Goal: Information Seeking & Learning: Check status

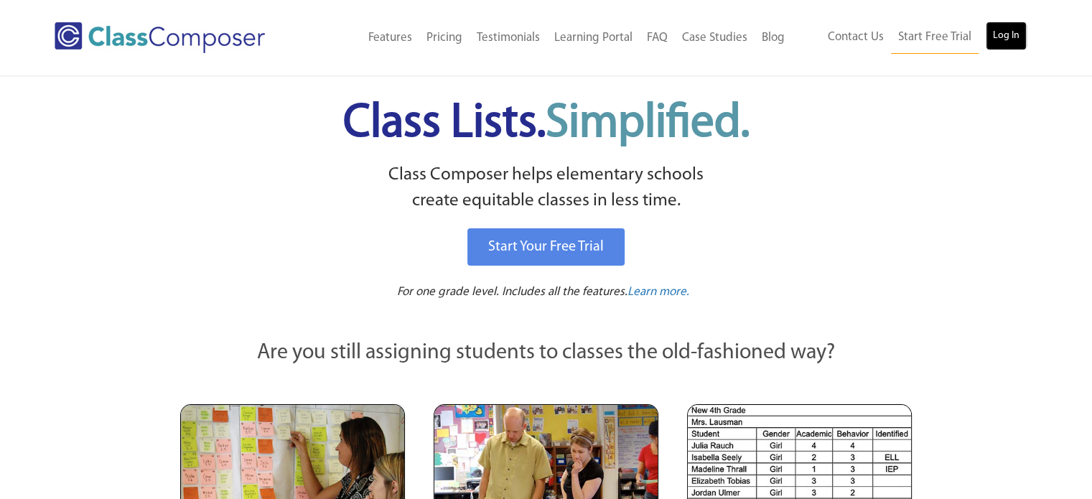
click at [1003, 34] on link "Log In" at bounding box center [1006, 36] width 41 height 29
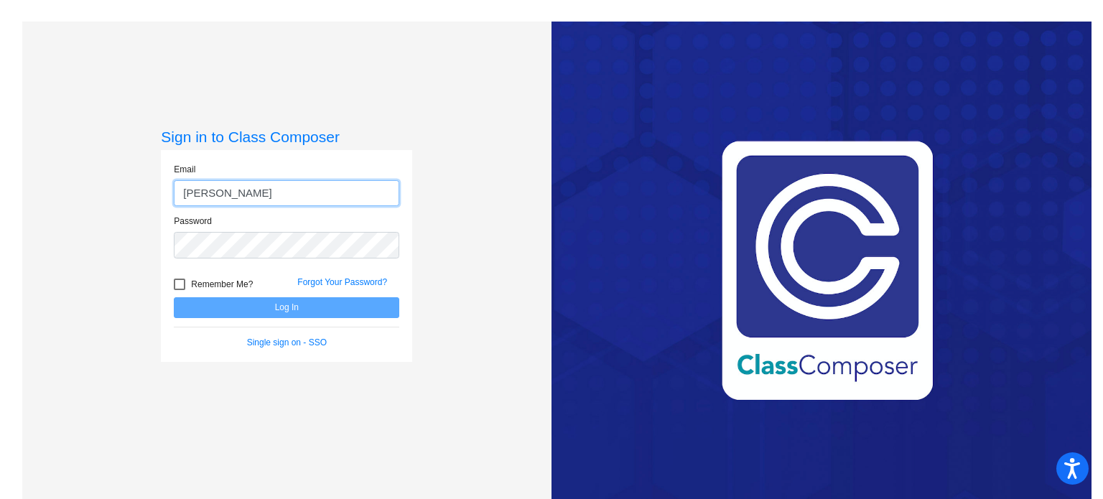
type input "[PERSON_NAME][EMAIL_ADDRESS][DOMAIN_NAME]"
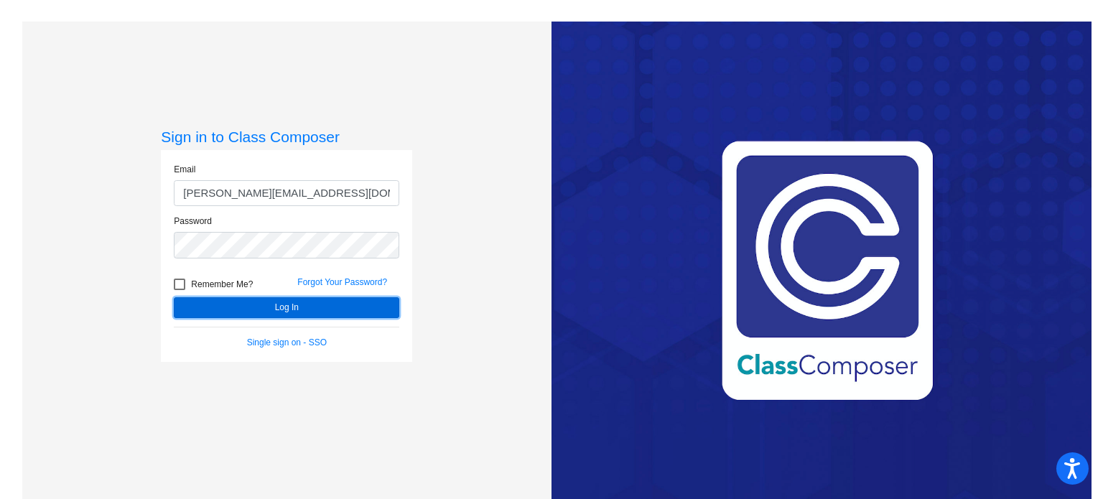
click at [276, 309] on button "Log In" at bounding box center [286, 307] width 225 height 21
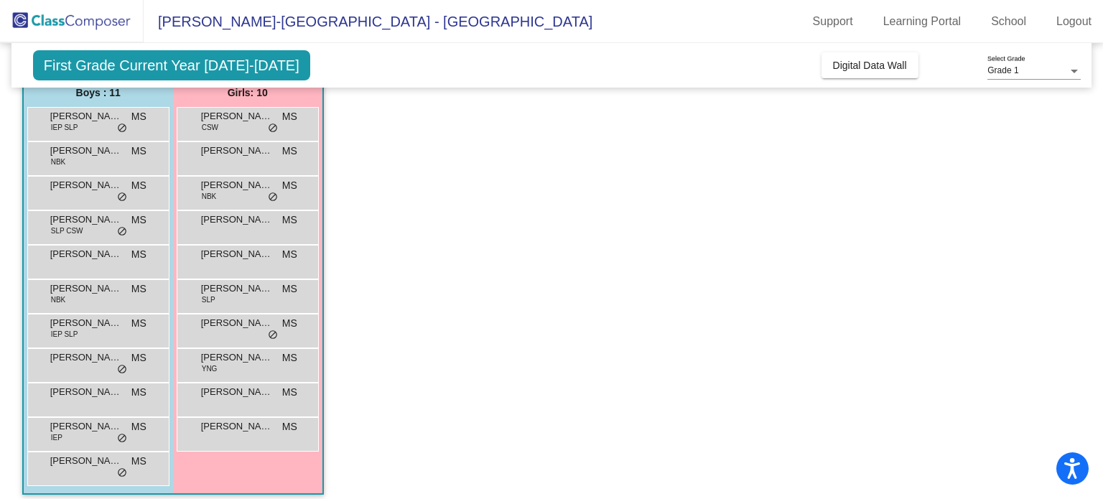
scroll to position [124, 0]
click at [92, 197] on div "[PERSON_NAME] MS lock do_not_disturb_alt" at bounding box center [96, 190] width 137 height 29
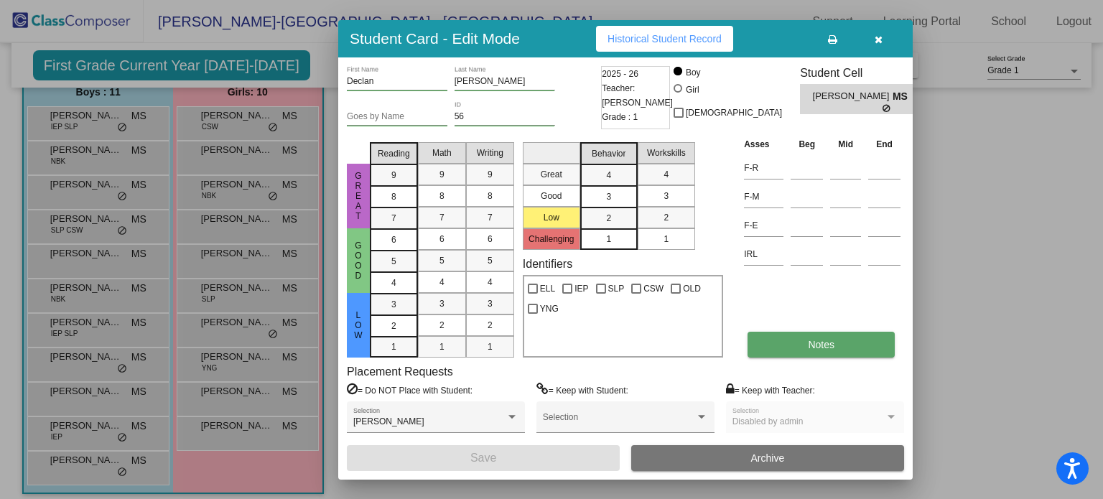
click at [807, 337] on button "Notes" at bounding box center [821, 345] width 147 height 26
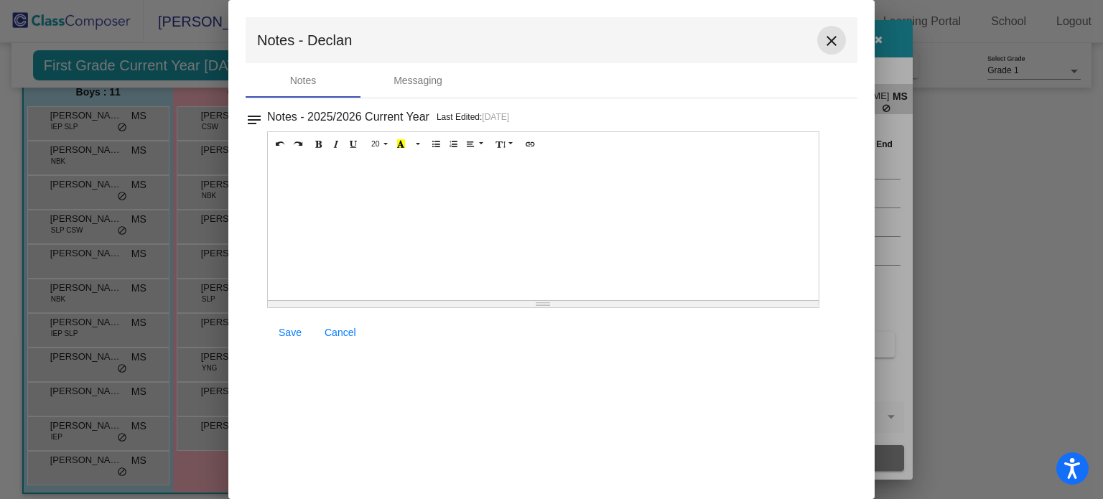
click at [827, 39] on mat-icon "close" at bounding box center [831, 40] width 17 height 17
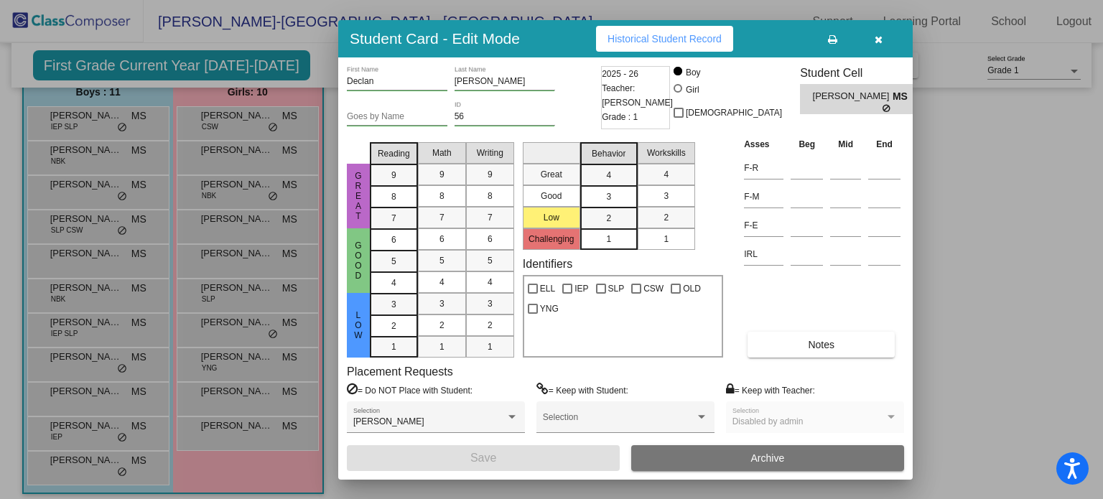
click at [692, 36] on span "Historical Student Record" at bounding box center [665, 38] width 114 height 11
click at [886, 34] on button "button" at bounding box center [878, 39] width 46 height 26
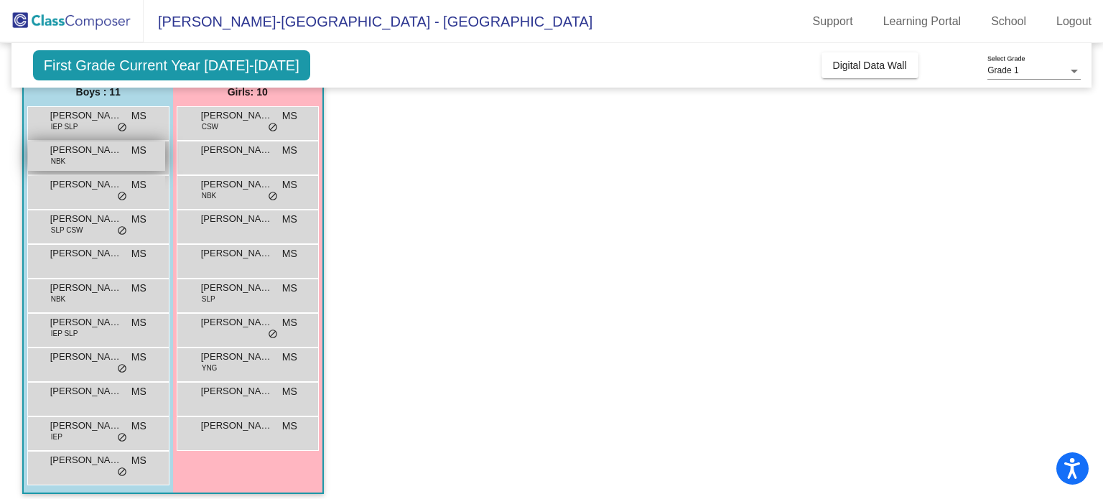
click at [90, 154] on span "[PERSON_NAME]" at bounding box center [86, 150] width 72 height 14
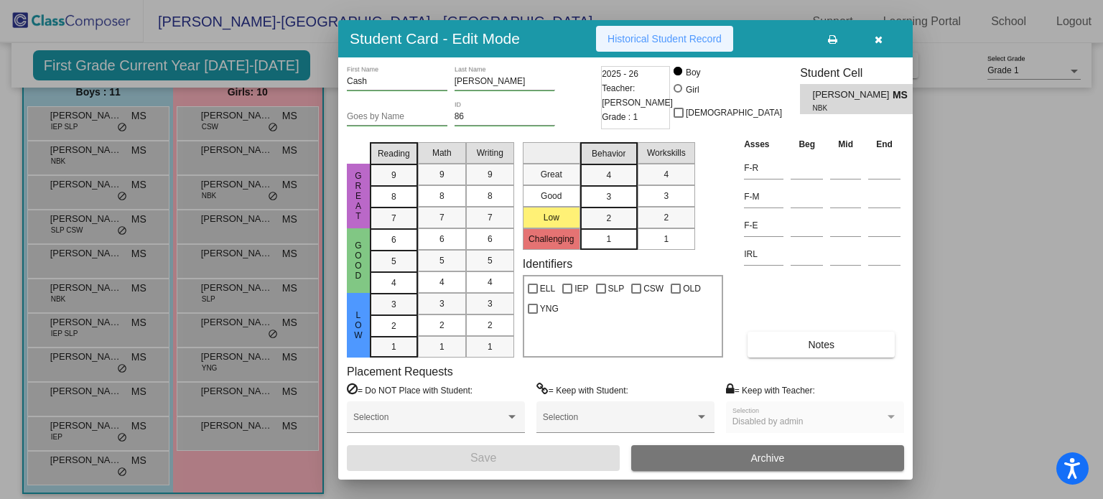
click at [658, 44] on span "Historical Student Record" at bounding box center [665, 38] width 114 height 11
click at [884, 33] on button "button" at bounding box center [878, 39] width 46 height 26
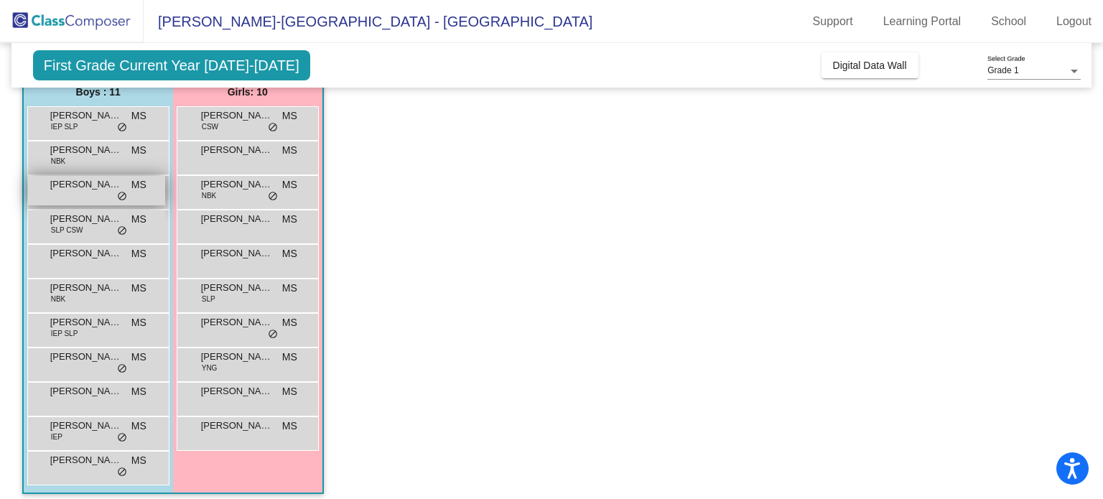
click at [81, 196] on div "[PERSON_NAME] MS lock do_not_disturb_alt" at bounding box center [96, 190] width 137 height 29
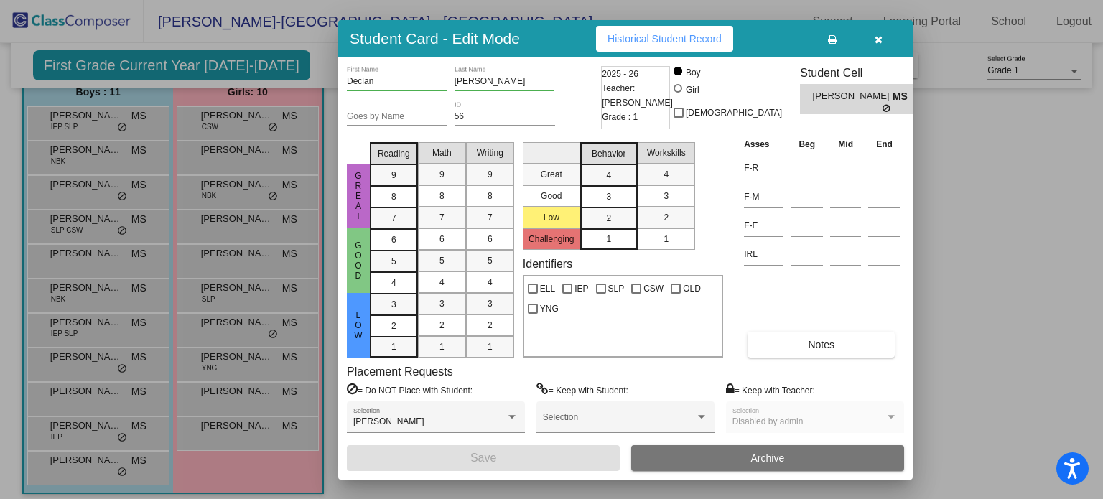
click at [690, 39] on span "Historical Student Record" at bounding box center [665, 38] width 114 height 11
click at [878, 37] on icon "button" at bounding box center [879, 39] width 8 height 10
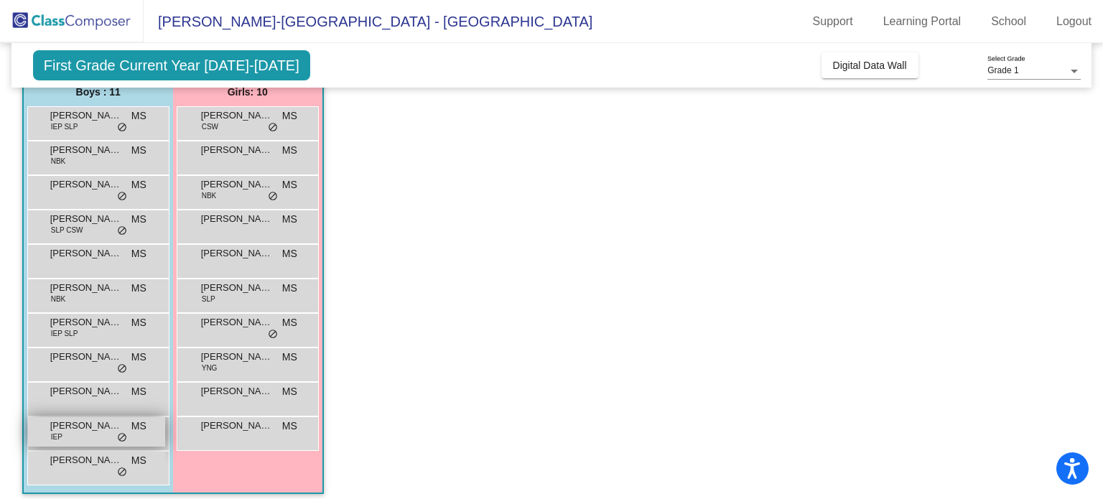
click at [78, 429] on span "[PERSON_NAME]" at bounding box center [86, 426] width 72 height 14
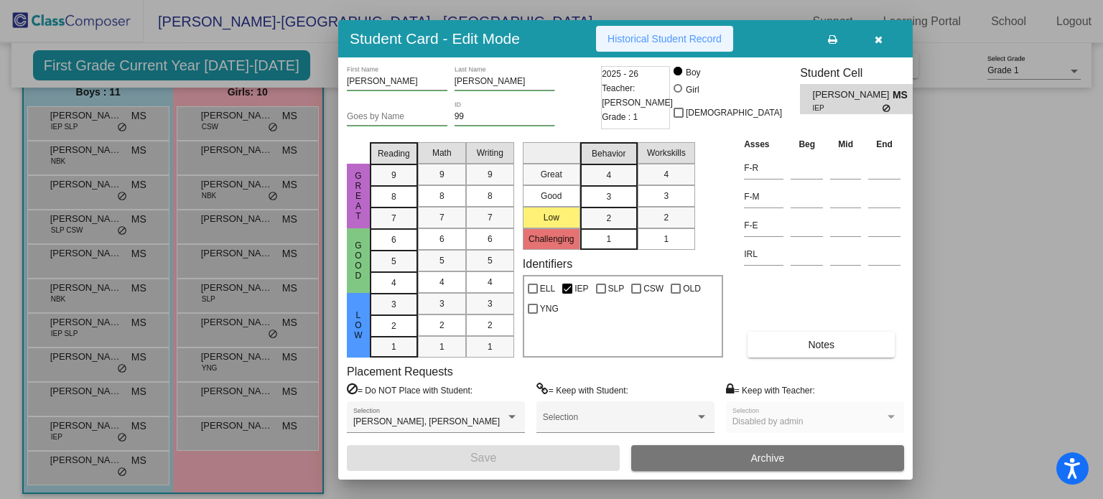
click at [623, 33] on span "Historical Student Record" at bounding box center [665, 38] width 114 height 11
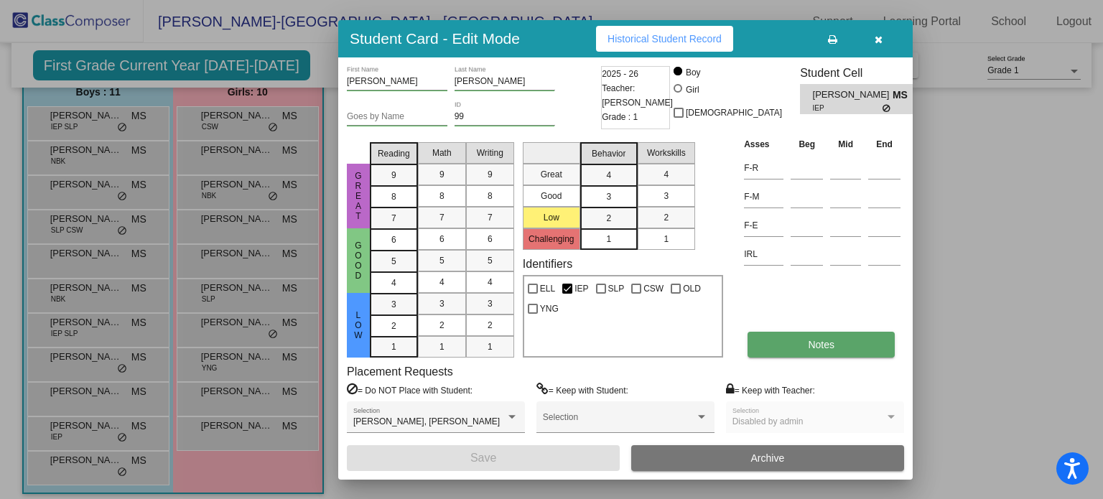
click at [794, 349] on button "Notes" at bounding box center [821, 345] width 147 height 26
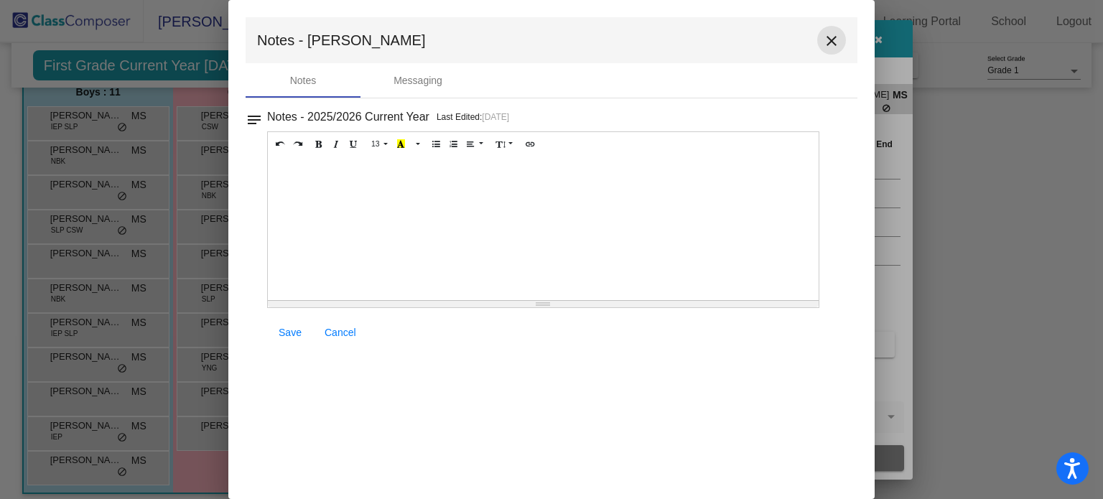
click at [830, 48] on mat-icon "close" at bounding box center [831, 40] width 17 height 17
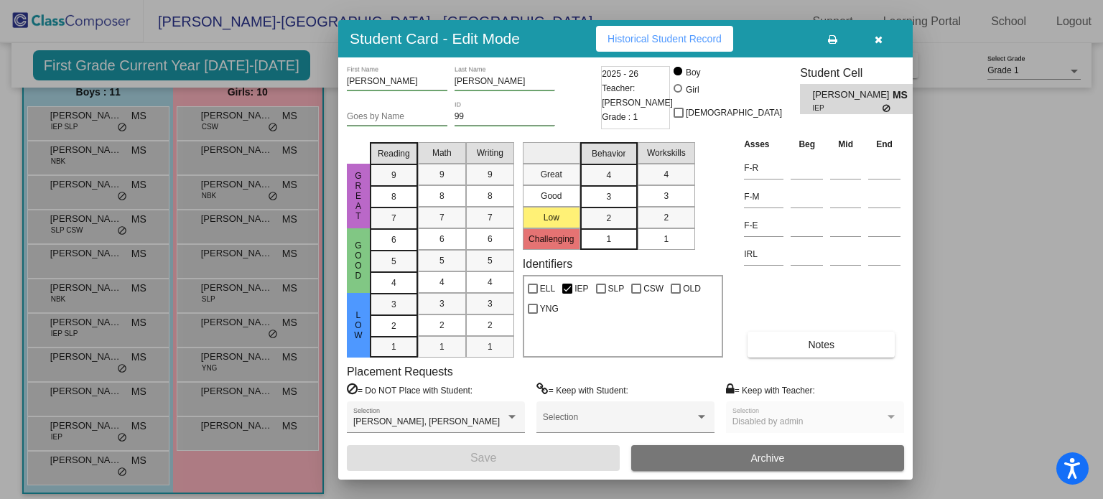
click at [878, 43] on icon "button" at bounding box center [879, 39] width 8 height 10
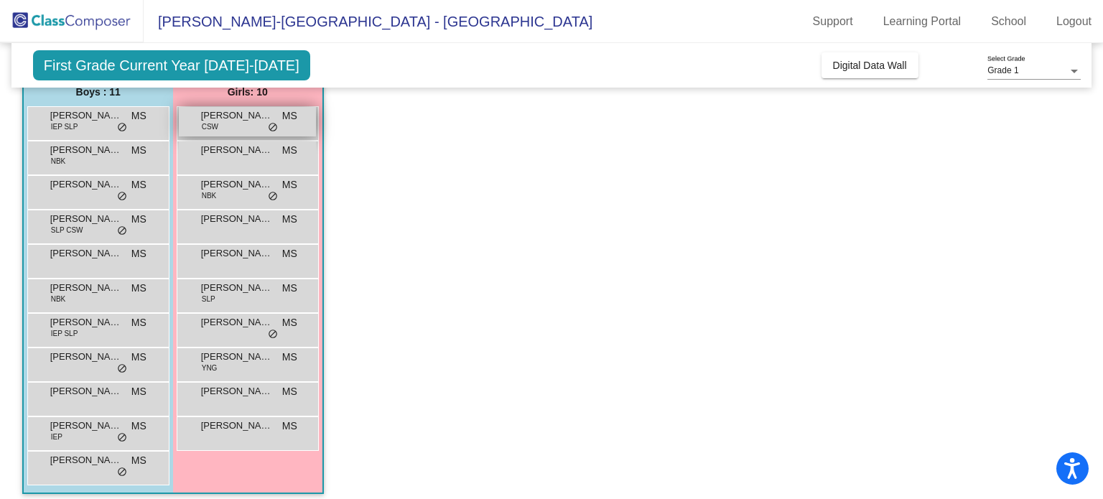
click at [246, 130] on div "[PERSON_NAME] CSW MS lock do_not_disturb_alt" at bounding box center [247, 121] width 137 height 29
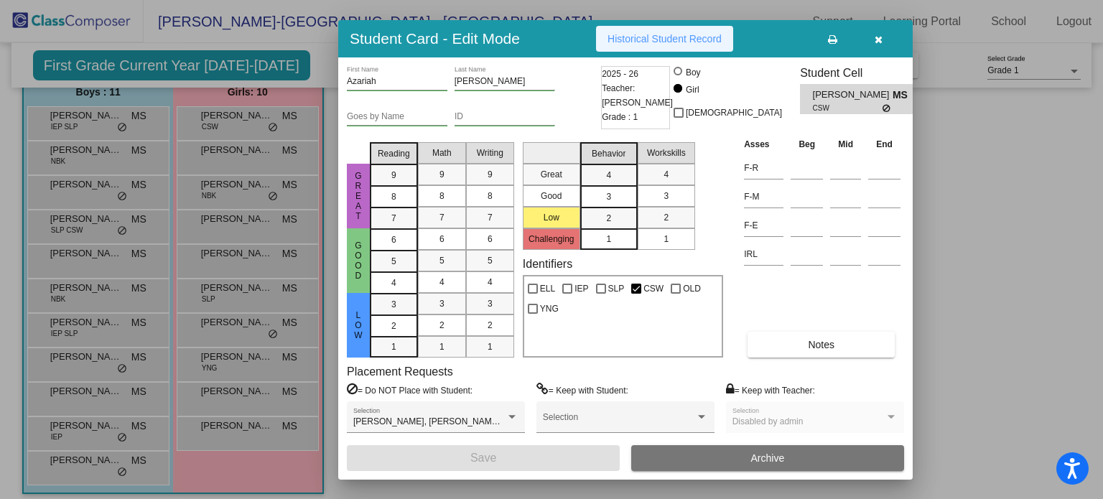
click at [724, 42] on button "Historical Student Record" at bounding box center [664, 39] width 137 height 26
click at [883, 39] on button "button" at bounding box center [878, 39] width 46 height 26
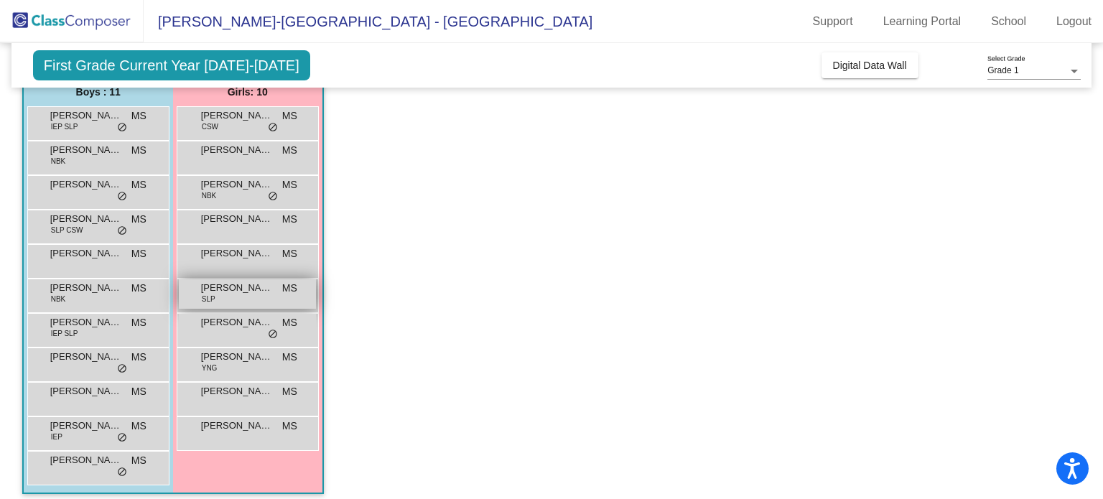
click at [255, 297] on div "[PERSON_NAME] SLP MS lock do_not_disturb_alt" at bounding box center [247, 293] width 137 height 29
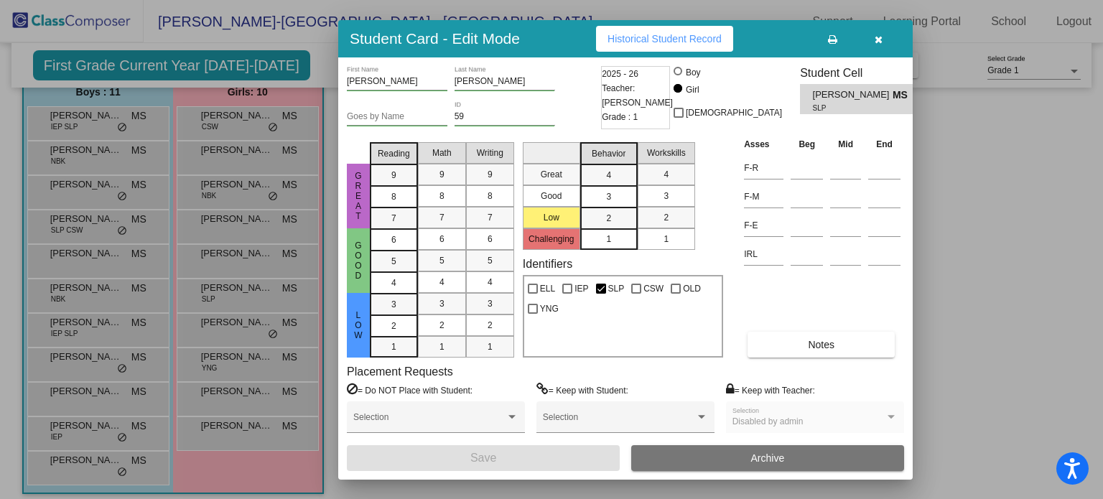
click at [880, 37] on icon "button" at bounding box center [879, 39] width 8 height 10
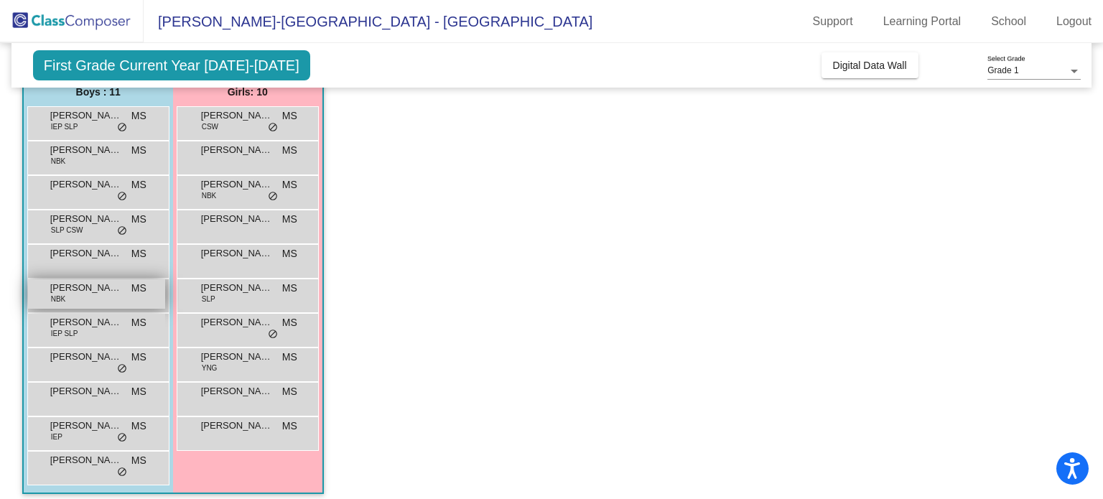
scroll to position [132, 0]
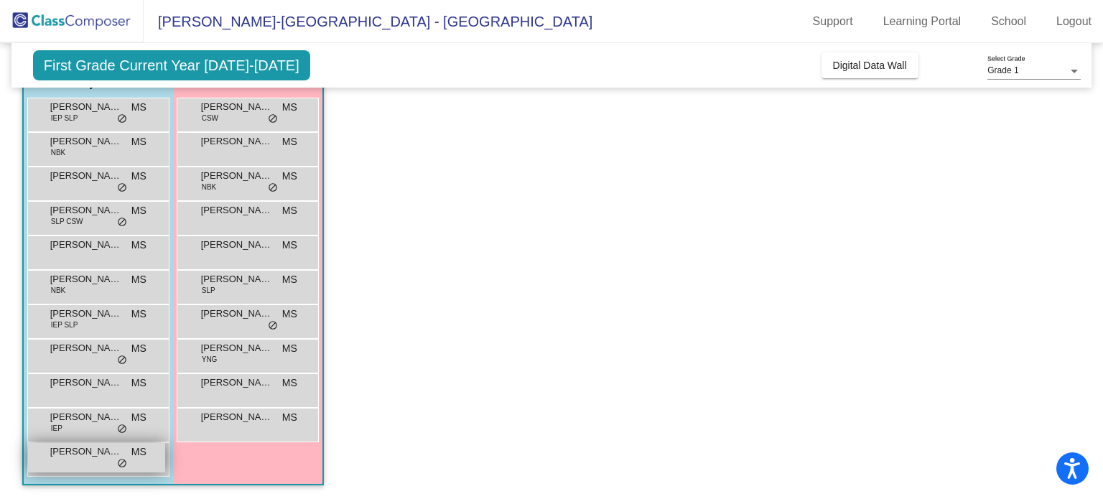
click at [80, 470] on div "[PERSON_NAME] MS lock do_not_disturb_alt" at bounding box center [96, 457] width 137 height 29
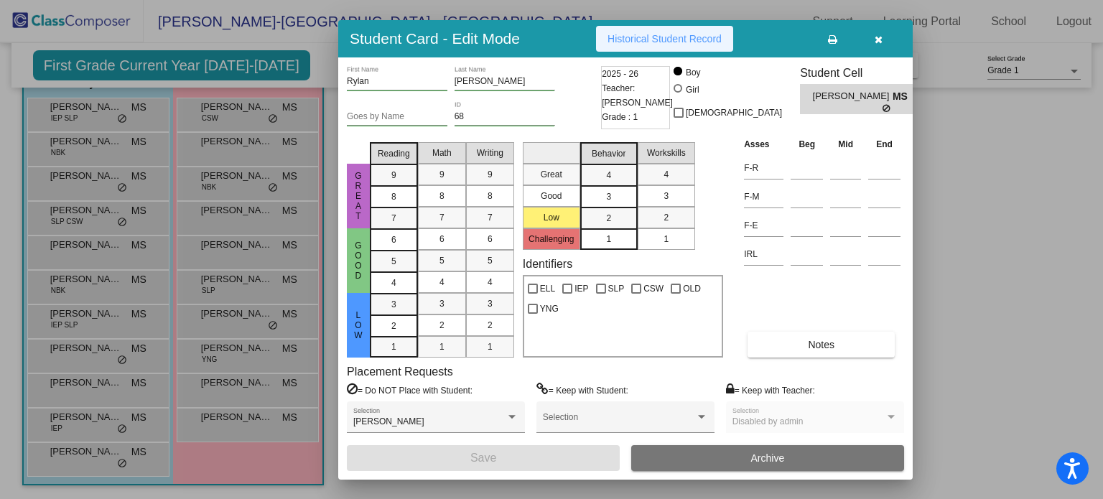
click at [615, 39] on span "Historical Student Record" at bounding box center [665, 38] width 114 height 11
click at [876, 39] on icon "button" at bounding box center [879, 39] width 8 height 10
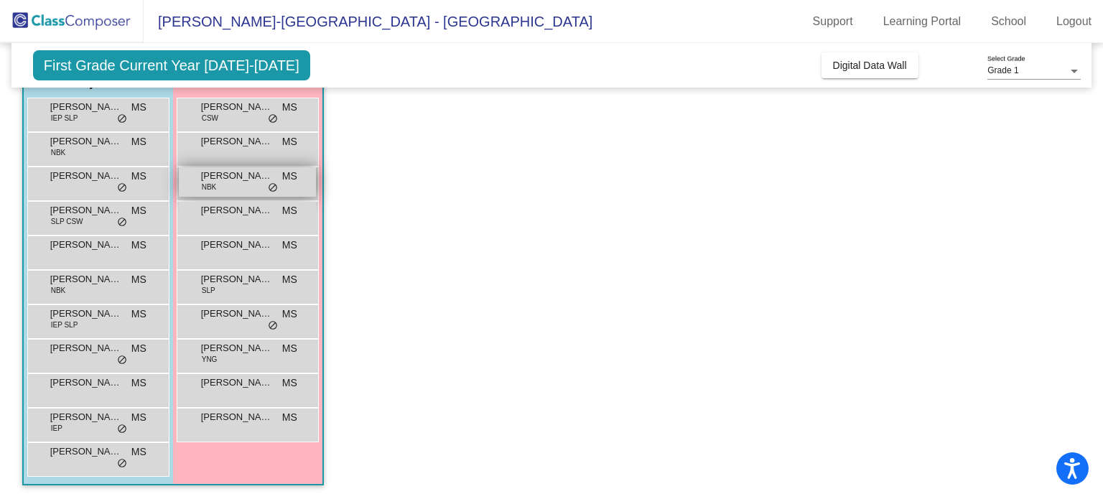
click at [227, 182] on div "[PERSON_NAME] NBK MS lock do_not_disturb_alt" at bounding box center [247, 181] width 137 height 29
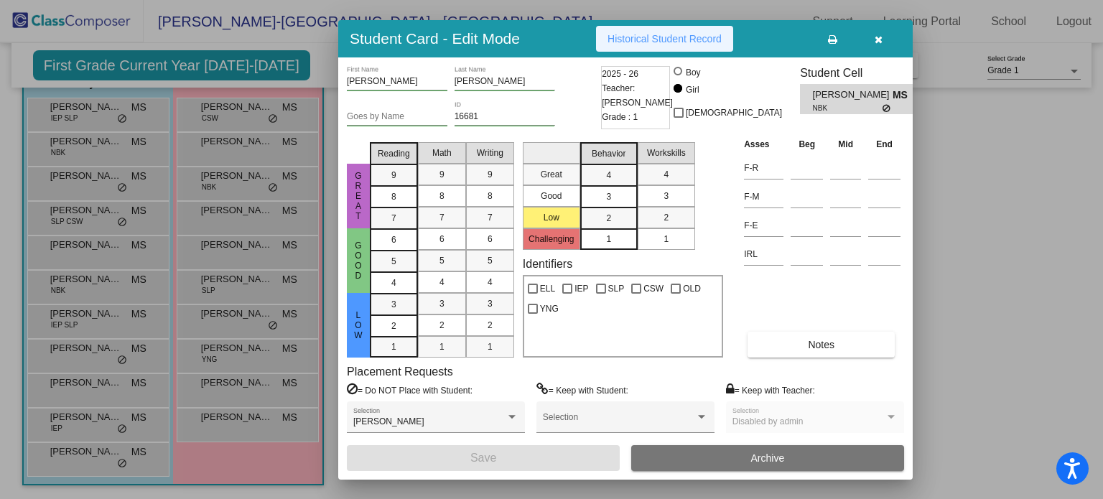
click at [702, 34] on span "Historical Student Record" at bounding box center [665, 38] width 114 height 11
click at [885, 30] on button "button" at bounding box center [878, 39] width 46 height 26
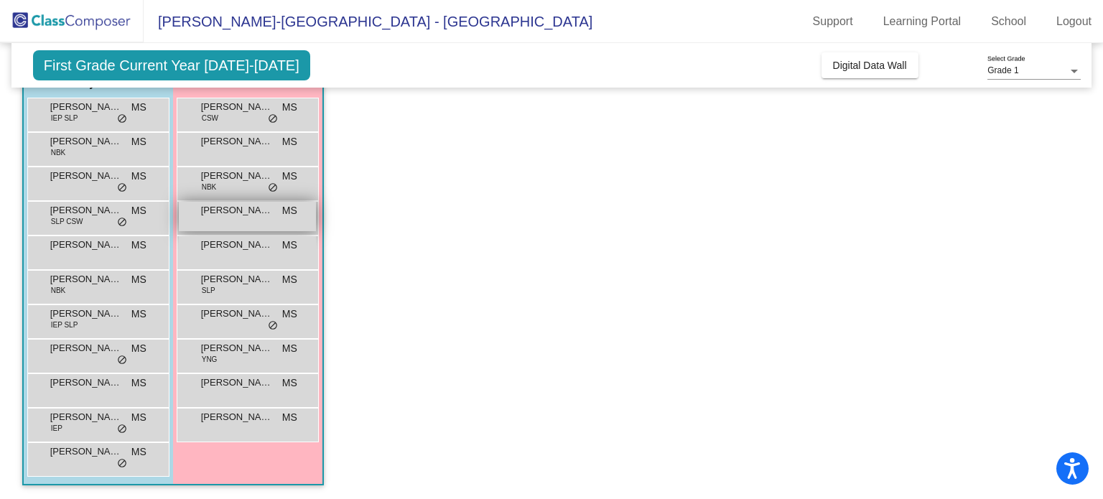
click at [265, 222] on div "[PERSON_NAME] MS lock do_not_disturb_alt" at bounding box center [247, 216] width 137 height 29
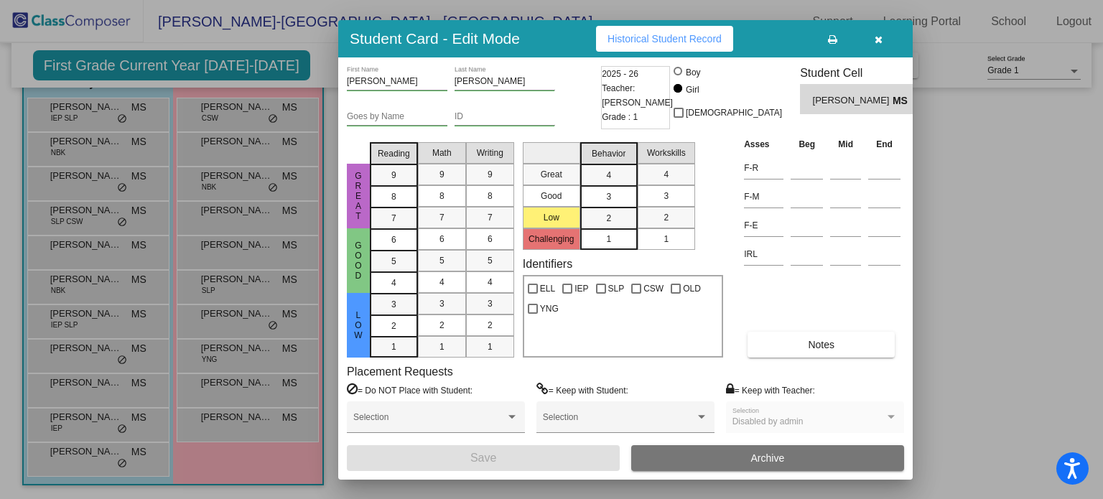
click at [643, 29] on button "Historical Student Record" at bounding box center [664, 39] width 137 height 26
click at [879, 44] on icon "button" at bounding box center [879, 39] width 8 height 10
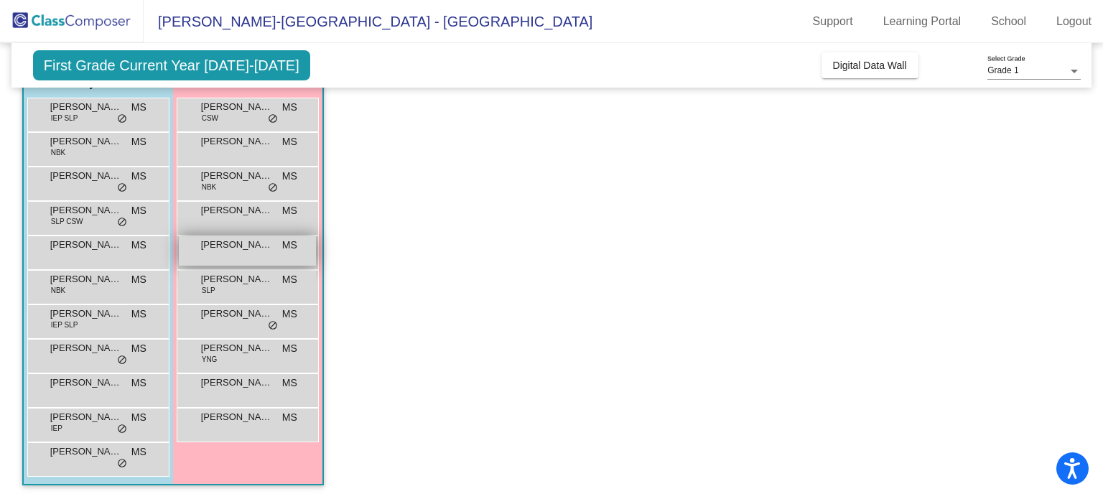
click at [238, 247] on span "[PERSON_NAME]" at bounding box center [237, 245] width 72 height 14
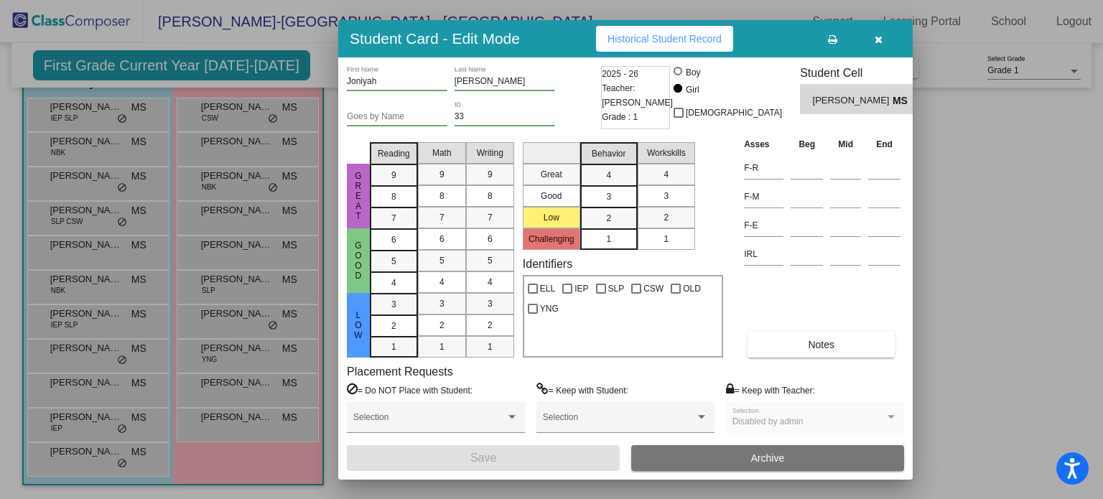
click at [643, 57] on div "[PERSON_NAME] First Name [PERSON_NAME] Last Name Goes by Name 33 ID 2025 - 26 T…" at bounding box center [625, 268] width 575 height 422
click at [655, 46] on button "Historical Student Record" at bounding box center [664, 39] width 137 height 26
click at [876, 42] on icon "button" at bounding box center [879, 39] width 8 height 10
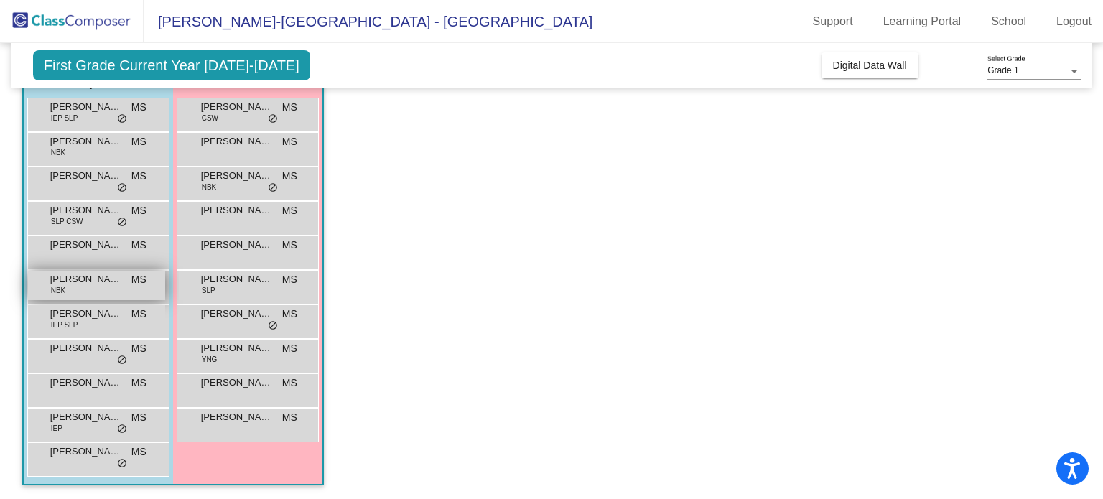
click at [86, 282] on span "[PERSON_NAME]" at bounding box center [86, 279] width 72 height 14
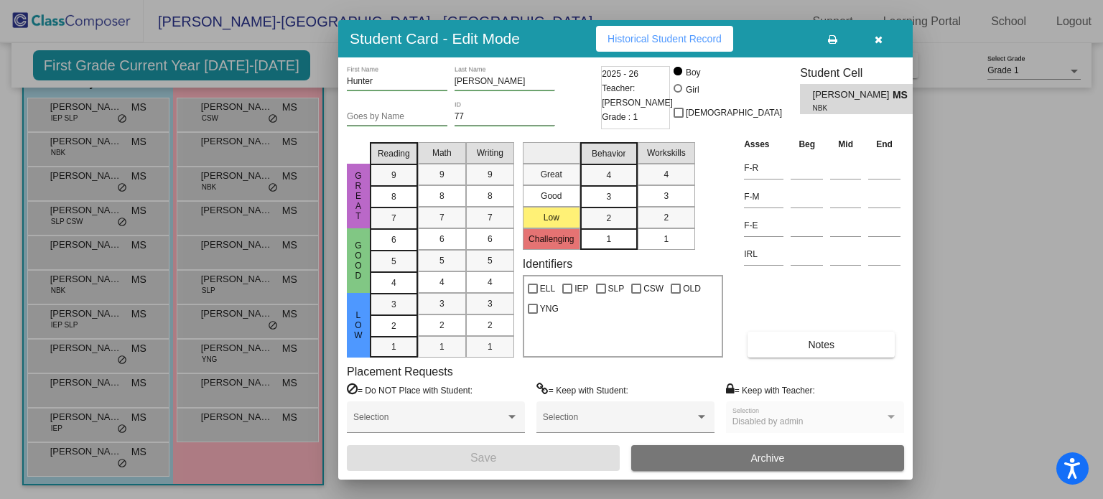
click at [617, 33] on span "Historical Student Record" at bounding box center [665, 38] width 114 height 11
click at [781, 338] on button "Notes" at bounding box center [821, 345] width 147 height 26
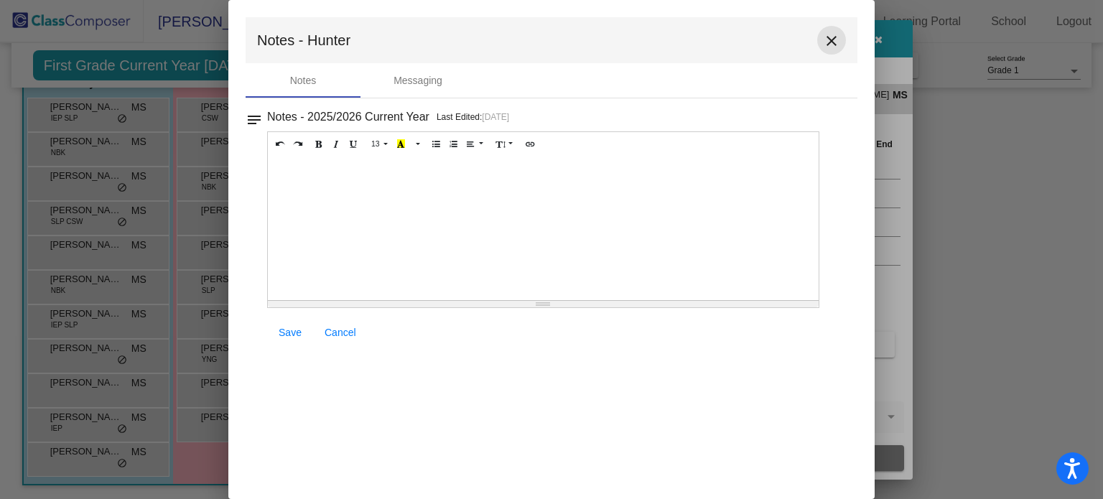
click at [823, 43] on mat-icon "close" at bounding box center [831, 40] width 17 height 17
